Goal: Task Accomplishment & Management: Manage account settings

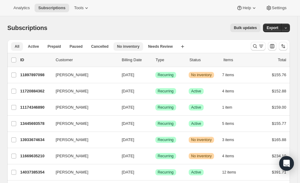
click at [133, 50] on button "No inventory" at bounding box center [129, 46] width 30 height 9
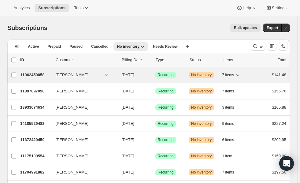
click at [32, 77] on p "11962450058" at bounding box center [35, 75] width 31 height 6
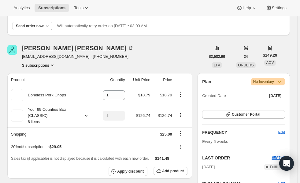
scroll to position [51, 0]
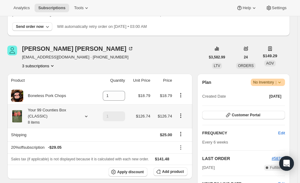
click at [86, 114] on icon at bounding box center [86, 116] width 6 height 6
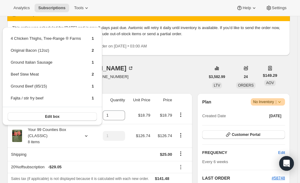
scroll to position [22, 0]
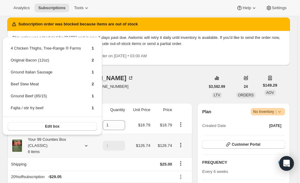
click at [149, 154] on td "$126.74" at bounding box center [139, 146] width 25 height 24
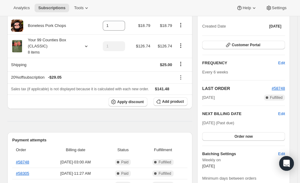
scroll to position [153, 0]
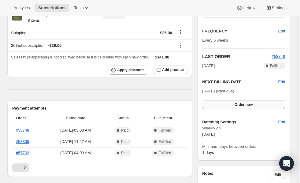
click at [235, 104] on button "Order now" at bounding box center [243, 104] width 83 height 9
click at [235, 104] on span "Click to confirm" at bounding box center [244, 104] width 28 height 5
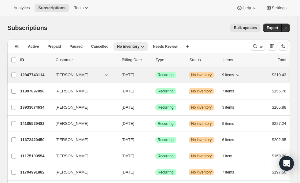
click at [34, 76] on p "12847743114" at bounding box center [35, 75] width 31 height 6
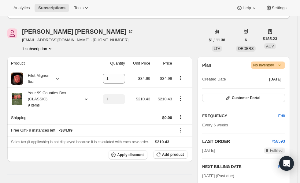
scroll to position [119, 0]
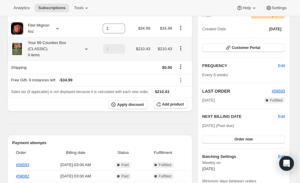
click at [88, 50] on icon at bounding box center [86, 49] width 6 height 6
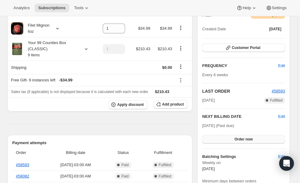
click at [230, 135] on button "Order now" at bounding box center [243, 139] width 83 height 9
click at [238, 136] on button "Click to confirm" at bounding box center [243, 139] width 83 height 9
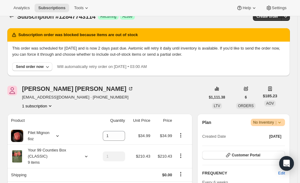
scroll to position [0, 0]
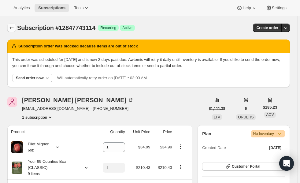
click at [14, 31] on button "Subscriptions" at bounding box center [11, 28] width 9 height 9
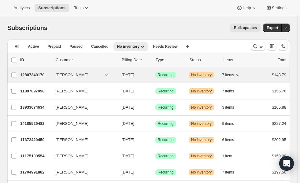
click at [32, 76] on p "12807340170" at bounding box center [35, 75] width 31 height 6
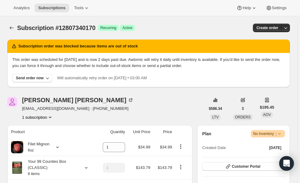
scroll to position [90, 0]
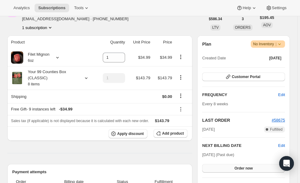
click at [249, 168] on span "Order now" at bounding box center [244, 168] width 18 height 5
click at [243, 171] on button "Click to confirm" at bounding box center [243, 168] width 83 height 9
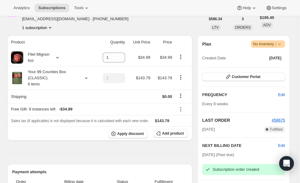
scroll to position [0, 0]
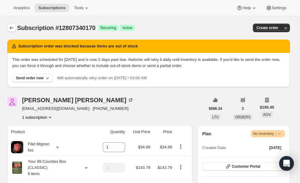
click at [13, 28] on icon "Subscriptions" at bounding box center [12, 28] width 6 height 6
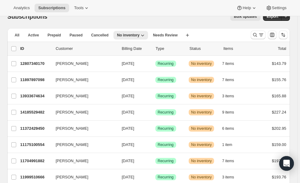
scroll to position [12, 0]
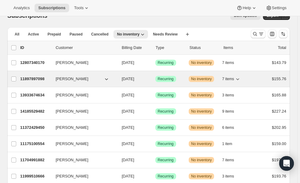
click at [33, 79] on p "11897897098" at bounding box center [35, 79] width 31 height 6
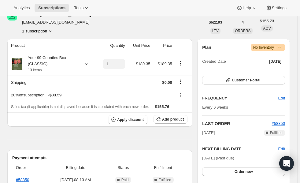
scroll to position [102, 0]
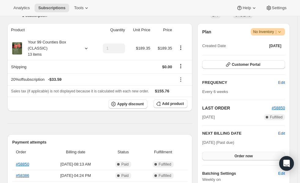
click at [245, 155] on span "Order now" at bounding box center [244, 156] width 18 height 5
click at [246, 156] on span "Click to confirm" at bounding box center [244, 156] width 28 height 5
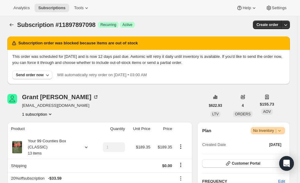
scroll to position [0, 0]
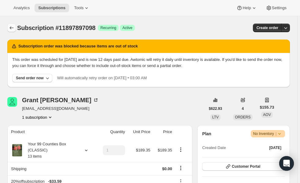
click at [11, 28] on icon "Subscriptions" at bounding box center [12, 28] width 6 height 6
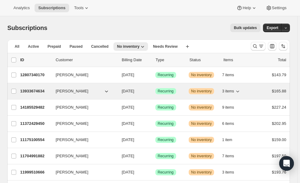
click at [34, 93] on p "13933674634" at bounding box center [35, 91] width 31 height 6
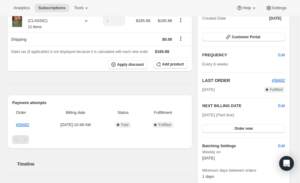
scroll to position [130, 0]
click at [251, 128] on span "Order now" at bounding box center [244, 128] width 18 height 5
click at [252, 128] on span "Click to confirm" at bounding box center [244, 128] width 28 height 5
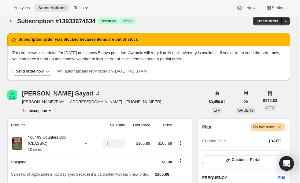
scroll to position [0, 0]
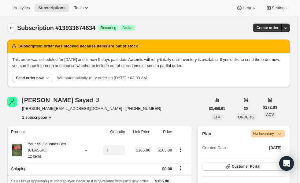
click at [11, 26] on icon "Subscriptions" at bounding box center [12, 28] width 6 height 6
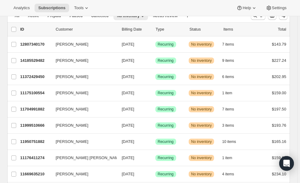
scroll to position [31, 0]
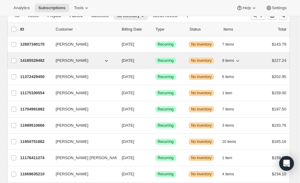
click at [29, 59] on p "14185529482" at bounding box center [35, 61] width 31 height 6
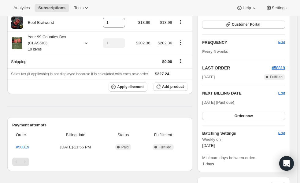
scroll to position [142, 0]
click at [250, 116] on span "Order now" at bounding box center [244, 115] width 18 height 5
click at [252, 116] on span "Click to confirm" at bounding box center [244, 115] width 28 height 5
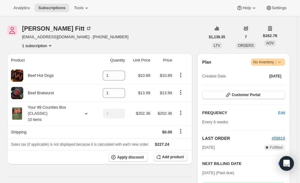
scroll to position [0, 0]
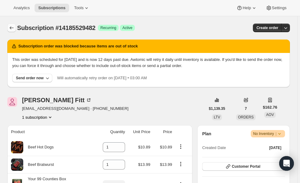
click at [11, 28] on icon "Subscriptions" at bounding box center [12, 28] width 6 height 6
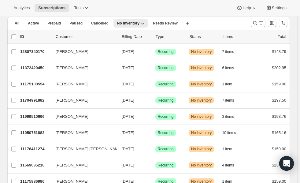
scroll to position [28, 0]
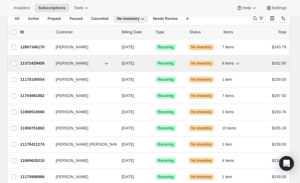
click at [30, 62] on p "11372429450" at bounding box center [35, 63] width 31 height 6
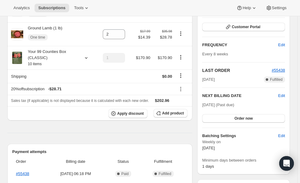
scroll to position [141, 0]
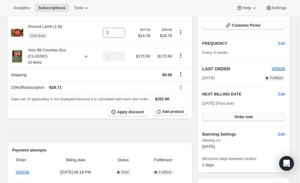
click at [244, 118] on span "Order now" at bounding box center [244, 116] width 18 height 5
click at [247, 119] on button "Click to confirm" at bounding box center [243, 117] width 83 height 9
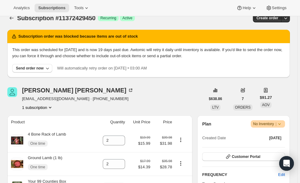
scroll to position [0, 0]
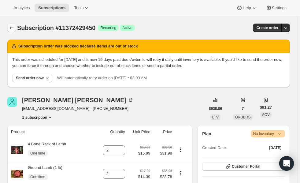
click at [11, 28] on icon "Subscriptions" at bounding box center [12, 28] width 6 height 6
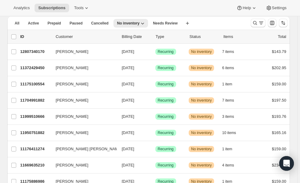
scroll to position [24, 0]
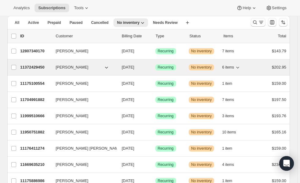
click at [29, 67] on p "11372429450" at bounding box center [35, 67] width 31 height 6
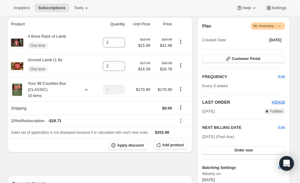
scroll to position [134, 0]
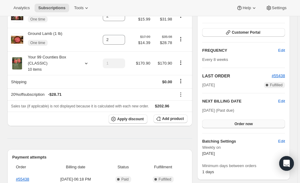
click at [253, 122] on span "Order now" at bounding box center [244, 124] width 18 height 5
click at [250, 125] on span "Click to confirm" at bounding box center [244, 124] width 28 height 5
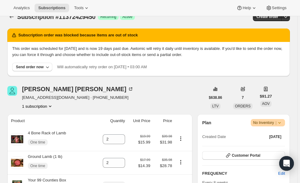
scroll to position [0, 0]
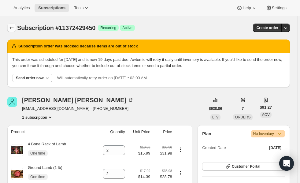
click at [11, 28] on icon "Subscriptions" at bounding box center [12, 28] width 6 height 6
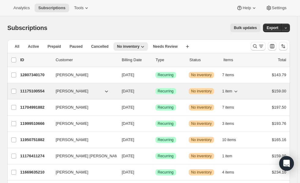
click at [36, 92] on p "11175100554" at bounding box center [35, 91] width 31 height 6
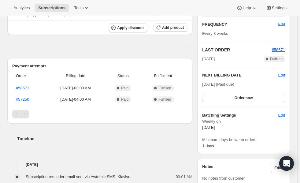
scroll to position [161, 0]
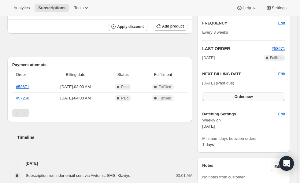
click at [253, 96] on span "Order now" at bounding box center [244, 96] width 18 height 5
click at [245, 95] on span "Click to confirm" at bounding box center [244, 96] width 28 height 5
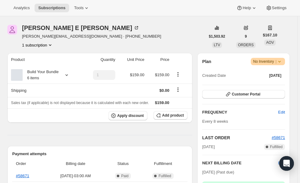
scroll to position [0, 0]
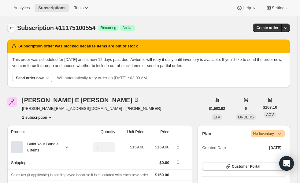
click at [11, 28] on icon "Subscriptions" at bounding box center [12, 27] width 4 height 3
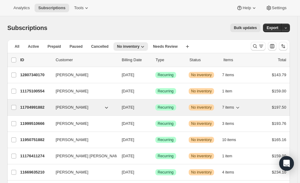
click at [33, 110] on p "11704991882" at bounding box center [35, 107] width 31 height 6
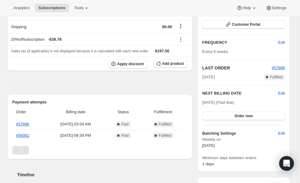
scroll to position [143, 0]
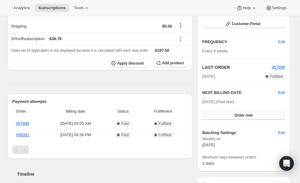
click at [249, 116] on span "Order now" at bounding box center [244, 115] width 18 height 5
click at [249, 113] on span "Click to confirm" at bounding box center [244, 115] width 28 height 5
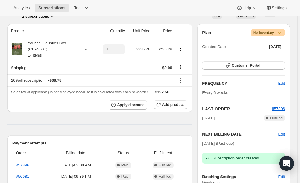
scroll to position [0, 0]
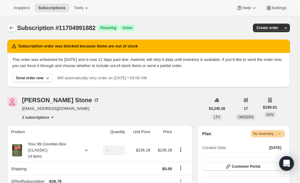
click at [10, 24] on button "Subscriptions" at bounding box center [11, 28] width 9 height 9
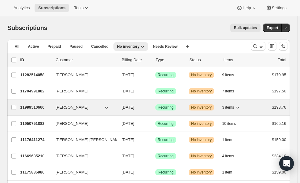
click at [34, 109] on p "11999510666" at bounding box center [35, 107] width 31 height 6
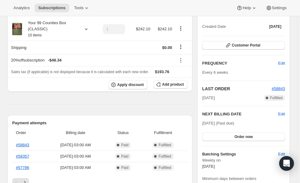
scroll to position [122, 0]
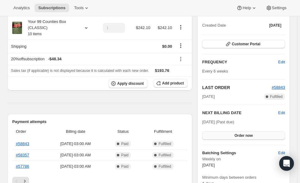
click at [252, 135] on span "Order now" at bounding box center [244, 135] width 18 height 5
click at [249, 136] on span "Click to confirm" at bounding box center [244, 135] width 28 height 5
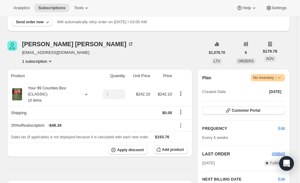
scroll to position [0, 0]
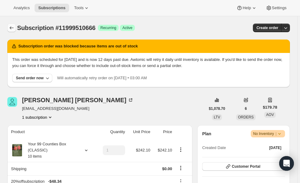
click at [9, 29] on icon "Subscriptions" at bounding box center [12, 28] width 6 height 6
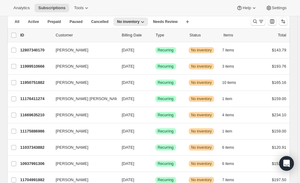
scroll to position [26, 0]
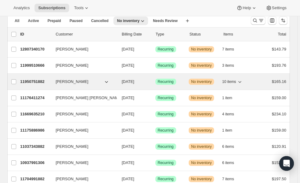
click at [38, 82] on p "11950751882" at bounding box center [35, 82] width 31 height 6
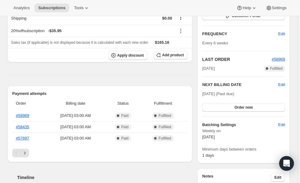
scroll to position [156, 0]
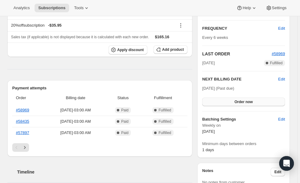
click at [251, 103] on span "Order now" at bounding box center [244, 101] width 18 height 5
click at [244, 102] on span "Click to confirm" at bounding box center [244, 101] width 28 height 5
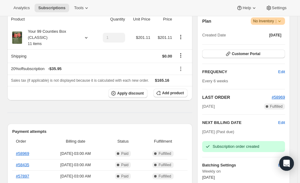
scroll to position [0, 0]
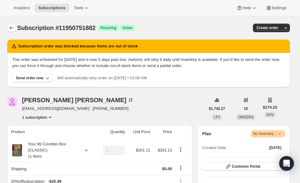
click at [11, 28] on icon "Subscriptions" at bounding box center [12, 28] width 6 height 6
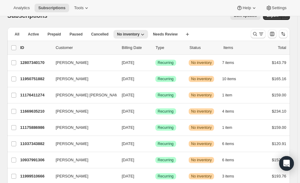
scroll to position [16, 0]
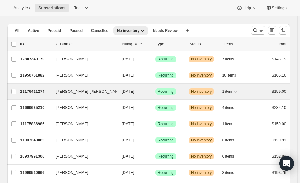
click at [33, 91] on p "11176411274" at bounding box center [35, 91] width 31 height 6
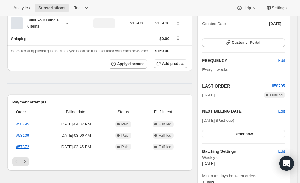
scroll to position [134, 0]
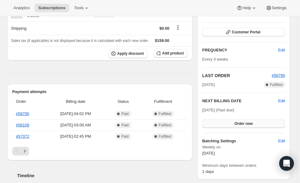
click at [246, 124] on span "Order now" at bounding box center [244, 123] width 18 height 5
click at [250, 120] on button "Click to confirm" at bounding box center [243, 123] width 83 height 9
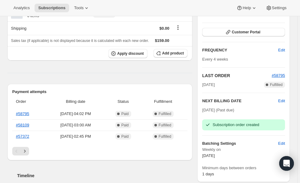
scroll to position [51, 0]
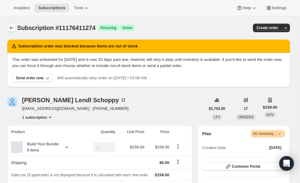
click at [11, 26] on icon "Subscriptions" at bounding box center [12, 28] width 6 height 6
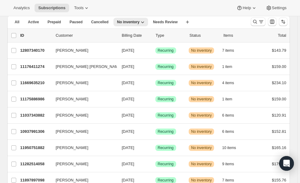
scroll to position [25, 0]
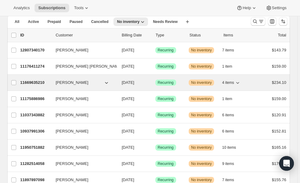
click at [32, 78] on div "11669635210 Jared Sutton 09/14/2025 Success Recurring Warning No inventory 4 it…" at bounding box center [153, 82] width 266 height 9
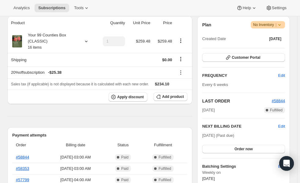
scroll to position [110, 0]
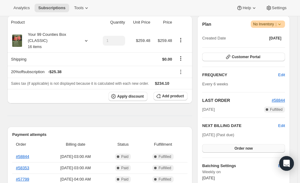
click at [247, 150] on span "Order now" at bounding box center [244, 148] width 18 height 5
click at [246, 150] on span "Click to confirm" at bounding box center [244, 148] width 28 height 5
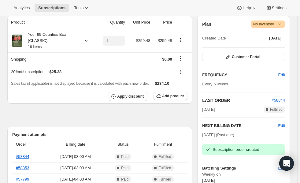
scroll to position [82, 0]
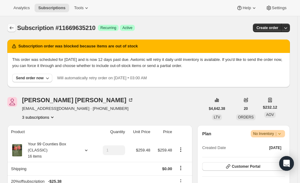
click at [12, 28] on icon "Subscriptions" at bounding box center [12, 28] width 6 height 6
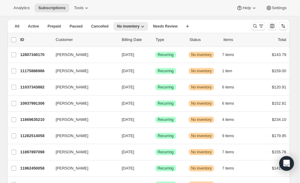
scroll to position [22, 0]
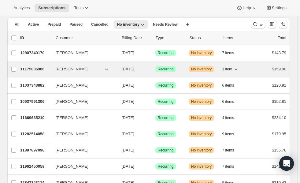
click at [33, 68] on p "11175886986" at bounding box center [35, 69] width 31 height 6
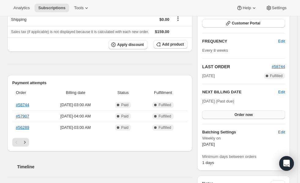
click at [247, 117] on button "Order now" at bounding box center [243, 114] width 83 height 9
click at [241, 114] on span "Click to confirm" at bounding box center [244, 114] width 28 height 5
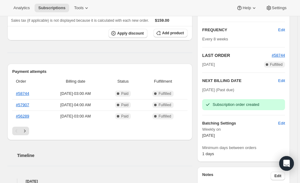
scroll to position [42, 0]
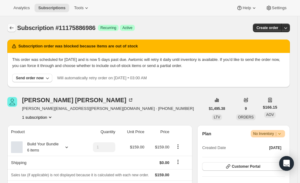
click at [12, 28] on icon "Subscriptions" at bounding box center [12, 28] width 6 height 6
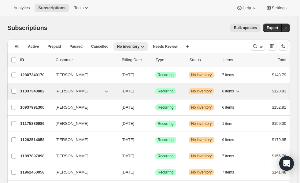
click at [36, 93] on p "11037343882" at bounding box center [35, 91] width 31 height 6
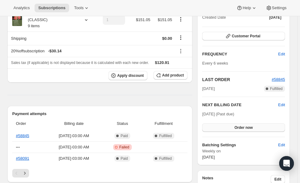
click at [248, 126] on span "Order now" at bounding box center [244, 127] width 18 height 5
click at [249, 128] on span "Click to confirm" at bounding box center [244, 127] width 28 height 5
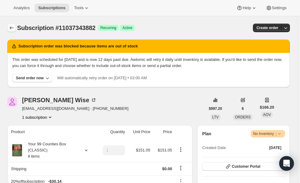
click at [9, 26] on icon "Subscriptions" at bounding box center [12, 28] width 6 height 6
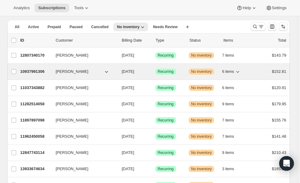
click at [28, 71] on p "10937991306" at bounding box center [35, 72] width 31 height 6
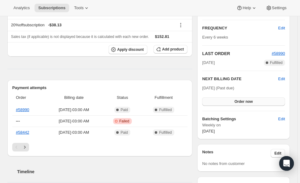
click at [253, 101] on span "Order now" at bounding box center [244, 101] width 18 height 5
click at [250, 100] on span "Click to confirm" at bounding box center [244, 101] width 28 height 5
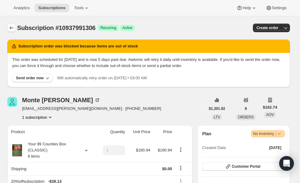
click at [11, 28] on icon "Subscriptions" at bounding box center [12, 28] width 6 height 6
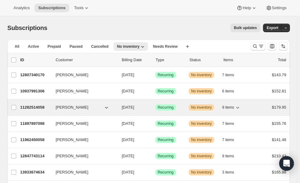
click at [28, 109] on p "11282514058" at bounding box center [35, 107] width 31 height 6
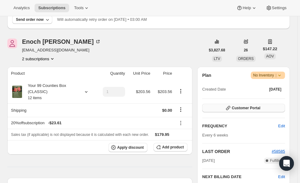
click at [250, 107] on span "Customer Portal" at bounding box center [246, 108] width 28 height 5
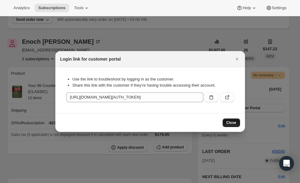
click at [233, 120] on button "Close" at bounding box center [231, 122] width 17 height 9
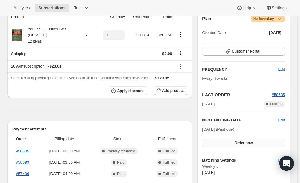
click at [249, 144] on span "Order now" at bounding box center [244, 142] width 18 height 5
click at [249, 144] on span "Click to confirm" at bounding box center [244, 142] width 28 height 5
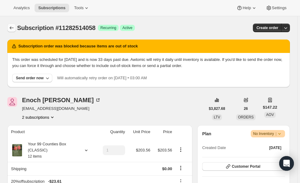
click at [10, 26] on icon "Subscriptions" at bounding box center [12, 28] width 6 height 6
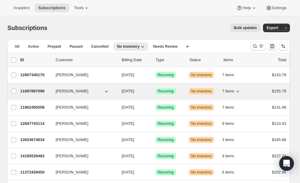
click at [32, 89] on p "11897897098" at bounding box center [35, 91] width 31 height 6
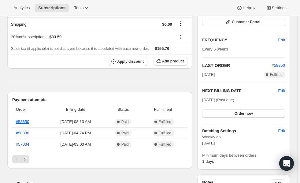
scroll to position [146, 0]
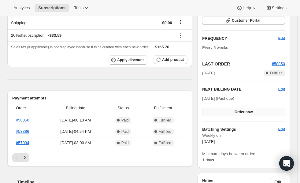
click at [252, 113] on span "Order now" at bounding box center [244, 112] width 18 height 5
click at [250, 113] on span "Click to confirm" at bounding box center [244, 112] width 28 height 5
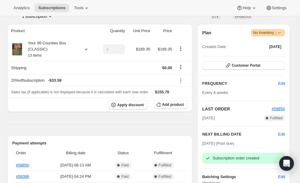
scroll to position [0, 0]
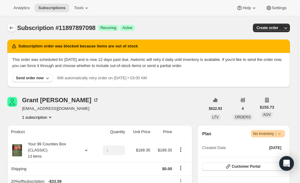
click at [10, 29] on icon "Subscriptions" at bounding box center [12, 28] width 6 height 6
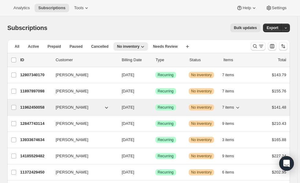
click at [39, 109] on p "11962450058" at bounding box center [35, 107] width 31 height 6
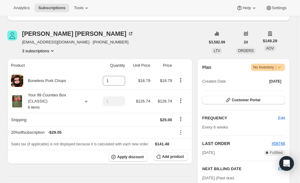
scroll to position [67, 0]
click at [86, 101] on icon at bounding box center [86, 101] width 6 height 6
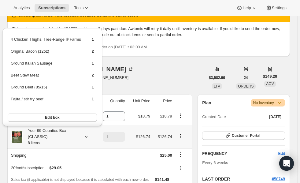
scroll to position [22, 0]
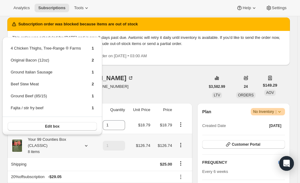
click at [132, 77] on div "Connie Rybak rybakce15@gmail.com · +13144379868 3 subscriptions" at bounding box center [106, 86] width 198 height 23
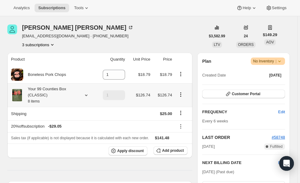
scroll to position [98, 0]
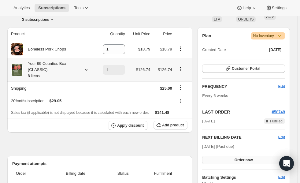
click at [250, 160] on span "Order now" at bounding box center [244, 160] width 18 height 5
click at [249, 160] on span "Click to confirm" at bounding box center [244, 160] width 28 height 5
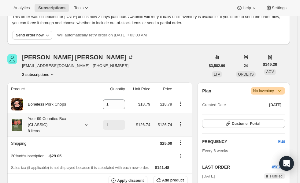
scroll to position [0, 0]
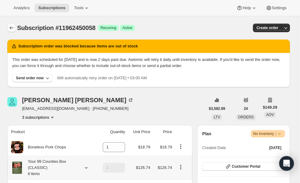
click at [11, 28] on icon "Subscriptions" at bounding box center [12, 28] width 6 height 6
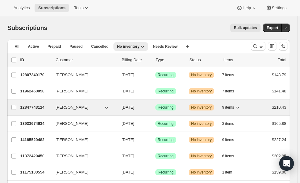
click at [39, 108] on p "12847743114" at bounding box center [35, 107] width 31 height 6
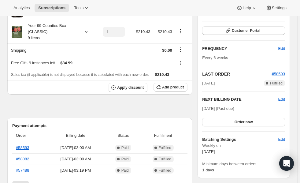
scroll to position [138, 0]
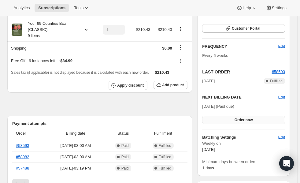
click at [250, 122] on button "Order now" at bounding box center [243, 120] width 83 height 9
click at [249, 120] on span "Click to confirm" at bounding box center [244, 120] width 28 height 5
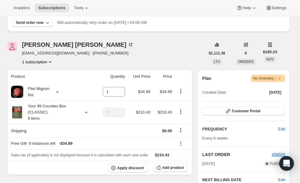
scroll to position [0, 0]
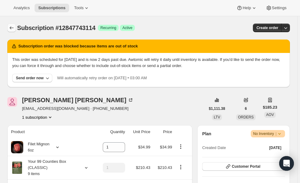
click at [12, 28] on icon "Subscriptions" at bounding box center [12, 27] width 4 height 3
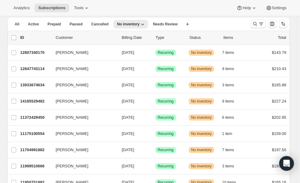
scroll to position [23, 0]
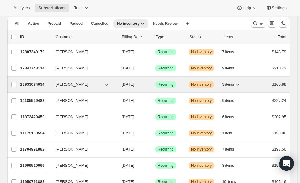
click at [33, 86] on p "13933674634" at bounding box center [35, 84] width 31 height 6
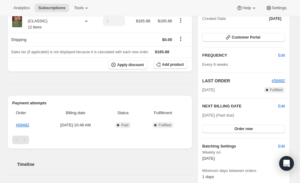
scroll to position [128, 0]
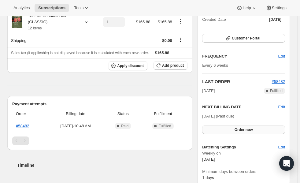
click at [250, 132] on button "Order now" at bounding box center [243, 129] width 83 height 9
click at [253, 128] on span "Click to confirm" at bounding box center [244, 129] width 28 height 5
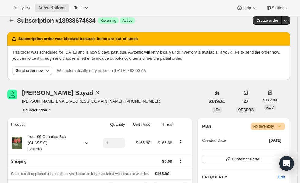
scroll to position [0, 0]
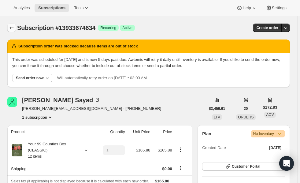
click at [7, 31] on button "Subscriptions" at bounding box center [11, 28] width 9 height 9
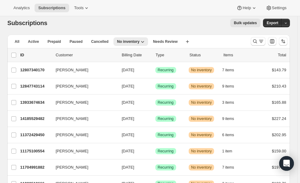
scroll to position [28, 0]
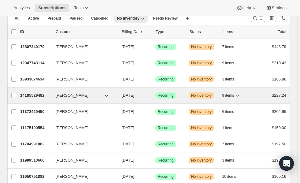
click at [34, 97] on p "14185529482" at bounding box center [35, 95] width 31 height 6
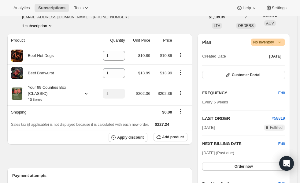
scroll to position [92, 0]
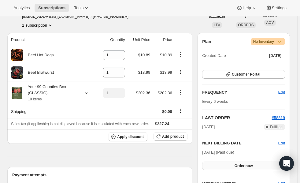
click at [237, 167] on span "Order now" at bounding box center [244, 165] width 18 height 5
click at [249, 168] on button "Click to confirm" at bounding box center [243, 166] width 83 height 9
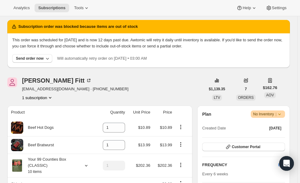
scroll to position [0, 0]
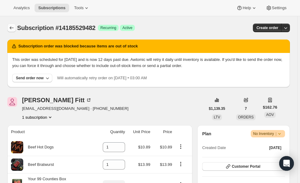
click at [11, 28] on icon "Subscriptions" at bounding box center [12, 28] width 6 height 6
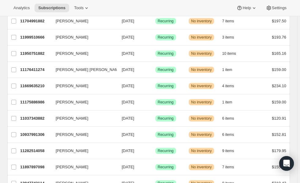
scroll to position [228, 0]
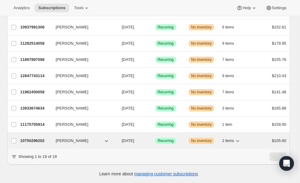
click at [35, 138] on p "10750296202" at bounding box center [35, 141] width 31 height 6
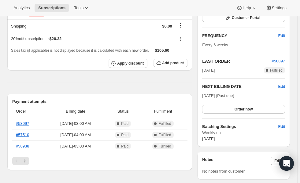
scroll to position [149, 0]
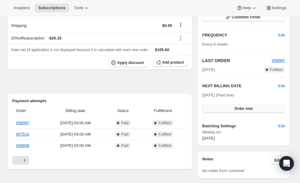
click at [251, 109] on span "Order now" at bounding box center [244, 108] width 18 height 5
click at [249, 108] on span "Click to confirm" at bounding box center [244, 108] width 28 height 5
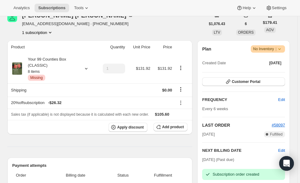
scroll to position [0, 0]
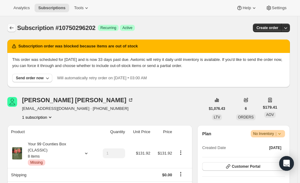
click at [11, 27] on icon "Subscriptions" at bounding box center [12, 28] width 6 height 6
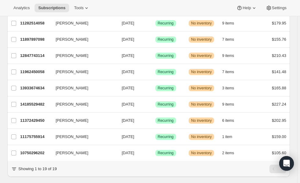
scroll to position [228, 0]
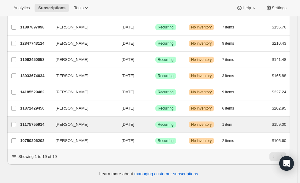
click at [43, 125] on div "Kirsten Foullong 11175755914 Kirsten Foullong 09/28/2025 Success Recurring Warn…" at bounding box center [148, 125] width 283 height 16
click at [33, 122] on p "11175755914" at bounding box center [35, 125] width 31 height 6
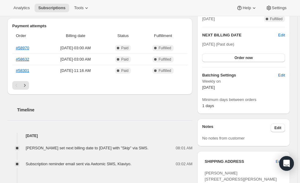
scroll to position [202, 0]
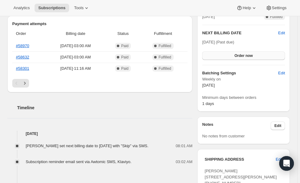
click at [253, 56] on span "Order now" at bounding box center [244, 55] width 18 height 5
click at [247, 57] on span "Click to confirm" at bounding box center [244, 55] width 28 height 5
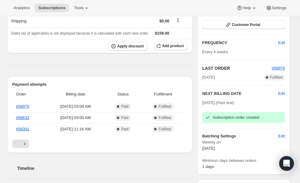
scroll to position [0, 0]
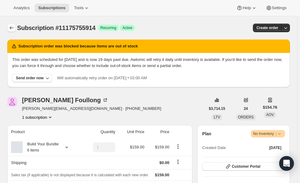
click at [11, 28] on icon "Subscriptions" at bounding box center [12, 28] width 6 height 6
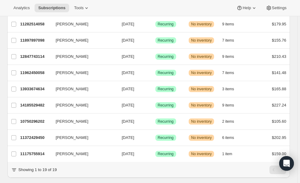
scroll to position [228, 0]
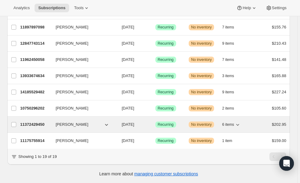
click at [39, 124] on p "11372429450" at bounding box center [35, 125] width 31 height 6
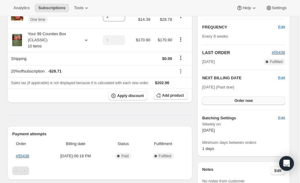
click at [253, 102] on span "Order now" at bounding box center [244, 100] width 18 height 5
click at [250, 99] on span "Click to confirm" at bounding box center [244, 100] width 28 height 5
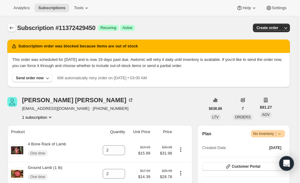
click at [11, 28] on icon "Subscriptions" at bounding box center [12, 27] width 4 height 3
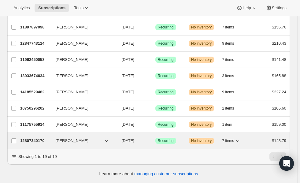
click at [32, 138] on p "12807340170" at bounding box center [35, 141] width 31 height 6
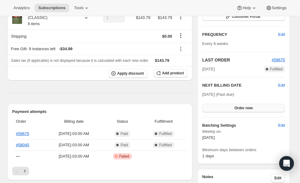
click at [250, 109] on span "Order now" at bounding box center [244, 108] width 18 height 5
click at [249, 106] on span "Click to confirm" at bounding box center [244, 108] width 28 height 5
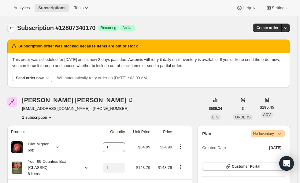
click at [11, 28] on icon "Subscriptions" at bounding box center [12, 28] width 6 height 6
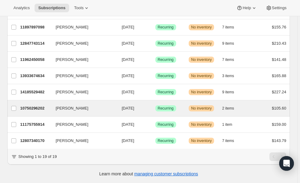
click at [35, 109] on div "Lindsey Rupiper 10750296202 Lindsey Rupiper 09/14/2025 Success Recurring Warnin…" at bounding box center [148, 108] width 283 height 16
click at [34, 104] on div "10750296202 Lindsey Rupiper 09/14/2025 Success Recurring Warning No inventory 2…" at bounding box center [153, 108] width 266 height 9
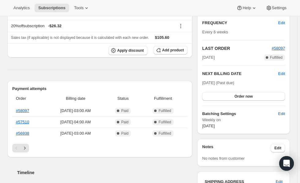
scroll to position [163, 0]
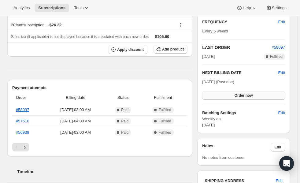
click at [253, 93] on span "Order now" at bounding box center [244, 95] width 18 height 5
click at [250, 95] on span "Click to confirm" at bounding box center [244, 95] width 28 height 5
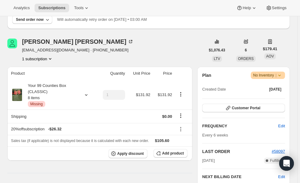
scroll to position [0, 0]
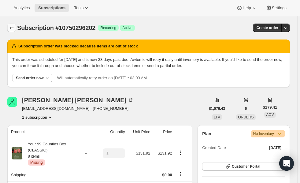
click at [10, 28] on icon "Subscriptions" at bounding box center [12, 28] width 6 height 6
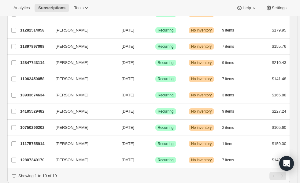
scroll to position [206, 0]
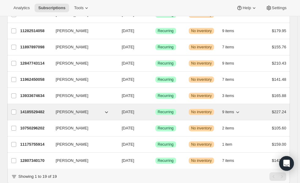
click at [32, 110] on p "14185529482" at bounding box center [35, 112] width 31 height 6
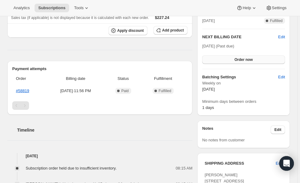
click at [252, 59] on span "Order now" at bounding box center [244, 59] width 18 height 5
click at [247, 58] on span "Click to confirm" at bounding box center [244, 59] width 28 height 5
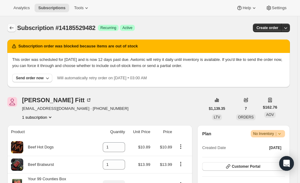
click at [10, 24] on button "Subscriptions" at bounding box center [11, 28] width 9 height 9
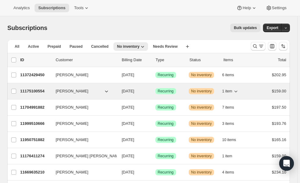
click at [36, 89] on p "11175100554" at bounding box center [35, 91] width 31 height 6
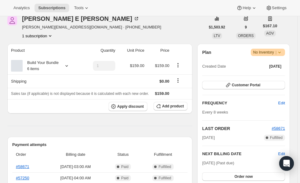
scroll to position [82, 0]
click at [66, 66] on icon at bounding box center [67, 66] width 2 height 2
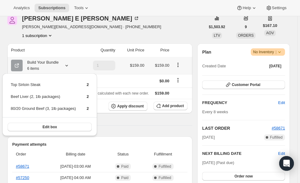
click at [127, 137] on div "Payment attempts Order Billing date Status Fulfillment #58671 Jul 6, 2025 · 03:…" at bounding box center [99, 169] width 185 height 65
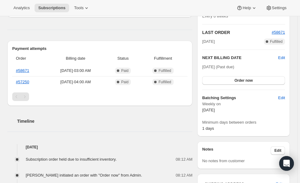
scroll to position [179, 0]
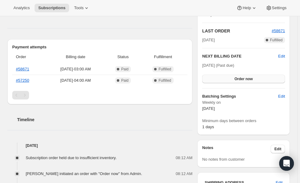
click at [256, 75] on button "Order now" at bounding box center [243, 79] width 83 height 9
click at [251, 79] on span "Click to confirm" at bounding box center [244, 79] width 28 height 5
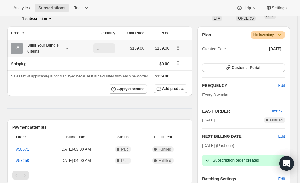
scroll to position [0, 0]
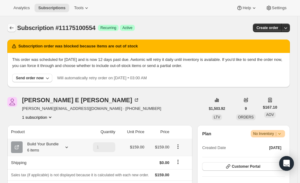
click at [11, 28] on icon "Subscriptions" at bounding box center [12, 27] width 4 height 3
